Goal: Task Accomplishment & Management: Use online tool/utility

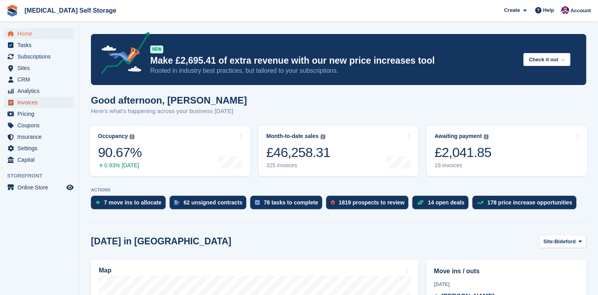
click at [31, 105] on span "Invoices" at bounding box center [40, 102] width 47 height 11
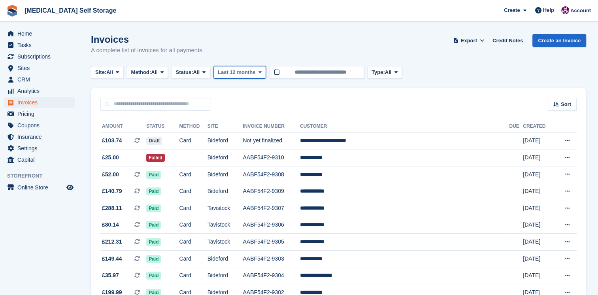
click at [259, 71] on icon at bounding box center [260, 72] width 3 height 5
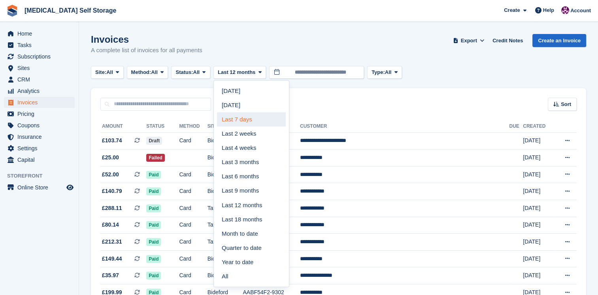
click at [257, 119] on link "Last 7 days" at bounding box center [251, 119] width 69 height 14
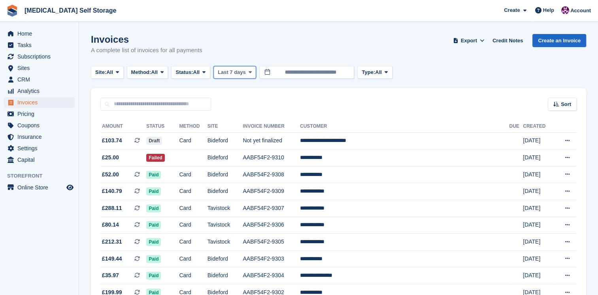
click at [249, 72] on icon at bounding box center [250, 72] width 3 height 5
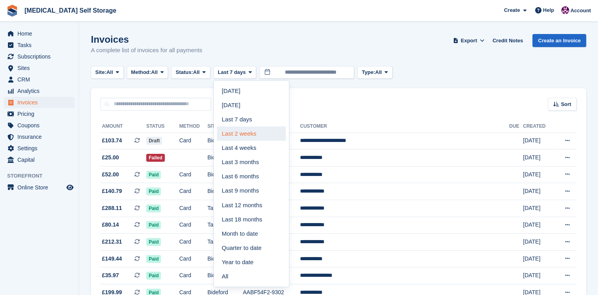
click at [239, 137] on link "Last 2 weeks" at bounding box center [251, 134] width 69 height 14
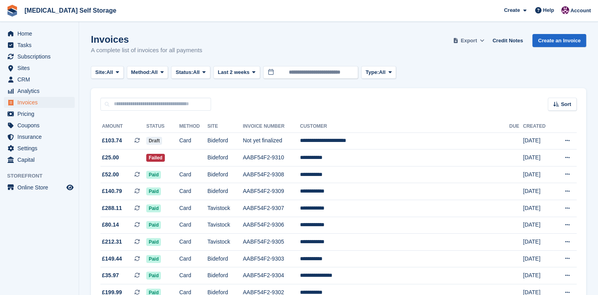
click at [474, 43] on span "Export" at bounding box center [469, 41] width 16 height 8
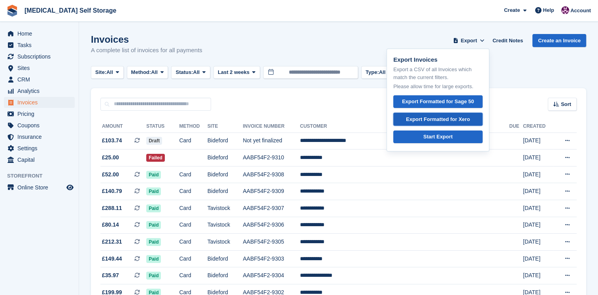
click at [468, 119] on div "Export Formatted for Xero" at bounding box center [438, 119] width 64 height 8
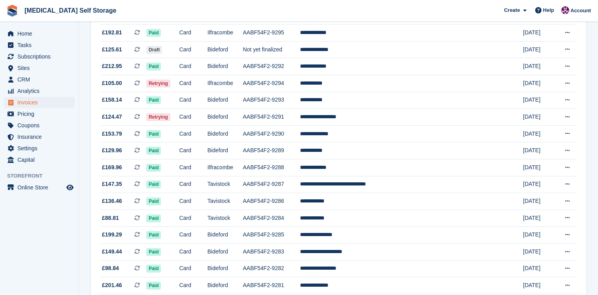
scroll to position [375, 0]
